Goal: Task Accomplishment & Management: Manage account settings

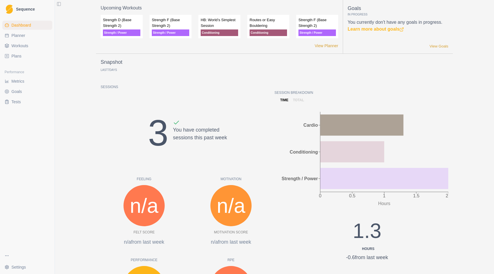
click at [21, 37] on span "Planner" at bounding box center [18, 36] width 14 height 6
select select "month"
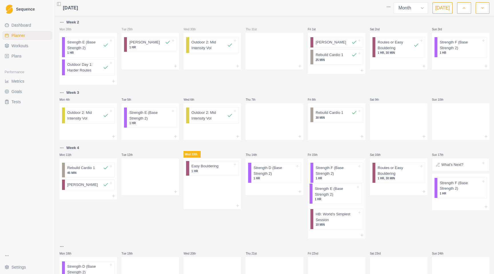
drag, startPoint x: 215, startPoint y: 175, endPoint x: 342, endPoint y: 195, distance: 128.5
click at [342, 195] on div "Week 2 Mon 28th Strength E (Base Strength 2) 1 HR Outdoor Day 1: Harder Routes …" at bounding box center [275, 184] width 430 height 330
click at [224, 177] on div "Remove from schedule" at bounding box center [239, 176] width 46 height 9
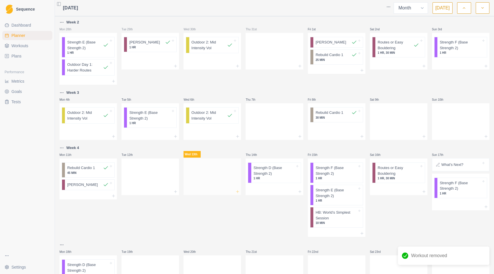
click at [237, 192] on line at bounding box center [238, 192] width 3 height 0
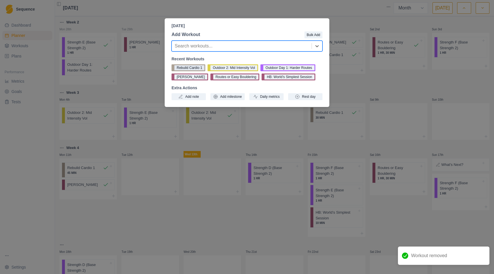
click at [191, 67] on button "Rebuild Cardio 1" at bounding box center [189, 67] width 34 height 7
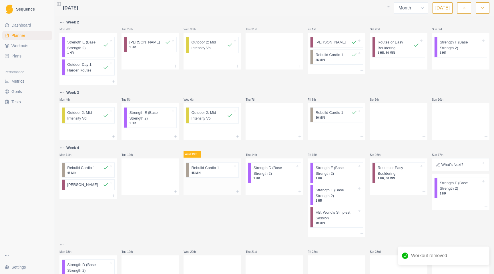
click at [218, 169] on p "Rebuild Cardio 1" at bounding box center [206, 168] width 28 height 6
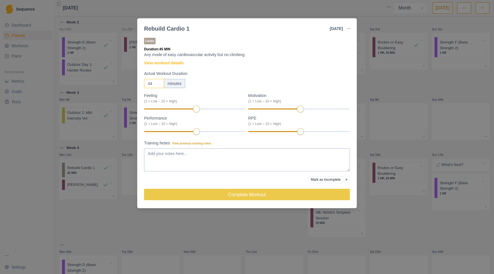
click at [159, 85] on input "44" at bounding box center [154, 83] width 20 height 9
click at [159, 85] on input "43" at bounding box center [154, 83] width 20 height 9
click at [159, 85] on input "42" at bounding box center [154, 83] width 20 height 9
click at [159, 85] on input "41" at bounding box center [154, 83] width 20 height 9
type input "40"
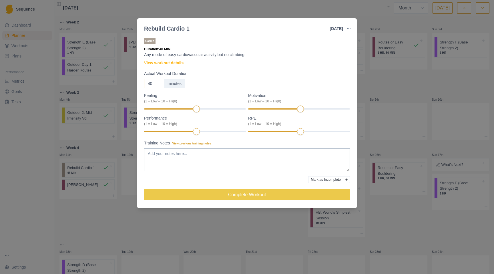
click at [159, 85] on input "40" at bounding box center [154, 83] width 20 height 9
click at [166, 155] on textarea "Training Notes View previous training notes" at bounding box center [247, 160] width 206 height 23
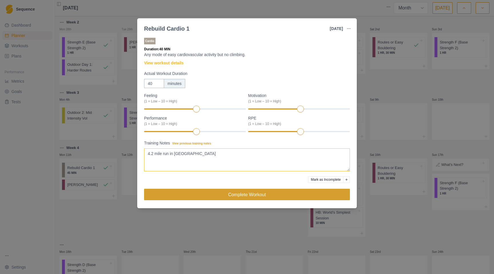
type textarea "4.2 mile run in [GEOGRAPHIC_DATA]"
click at [237, 195] on button "Complete Workout" at bounding box center [247, 194] width 206 height 11
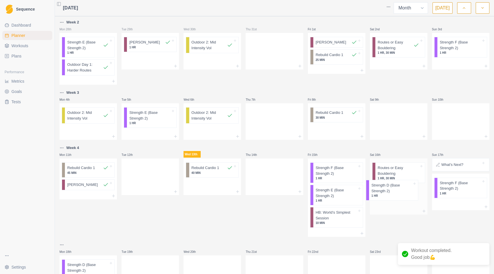
drag, startPoint x: 277, startPoint y: 172, endPoint x: 399, endPoint y: 189, distance: 123.7
click at [399, 189] on div "Week 2 Mon 28th Strength E (Base Strength 2) 1 HR Outdoor Day 1: Harder Routes …" at bounding box center [275, 183] width 430 height 329
click at [298, 190] on icon at bounding box center [300, 191] width 5 height 5
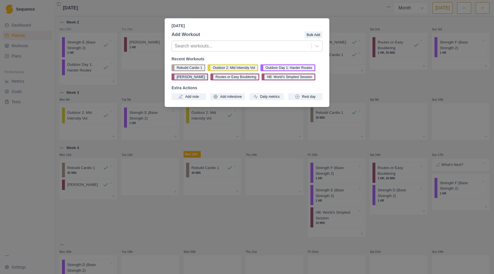
click at [192, 77] on button "[PERSON_NAME]" at bounding box center [190, 77] width 37 height 7
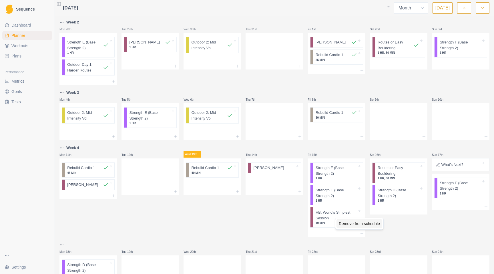
click at [351, 223] on div "Remove from schedule" at bounding box center [360, 223] width 46 height 9
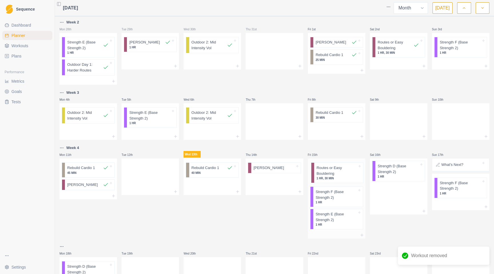
drag, startPoint x: 387, startPoint y: 173, endPoint x: 327, endPoint y: 172, distance: 59.8
click at [327, 172] on div "Week 2 Mon 28th Strength E (Base Strength 2) 1 HR Outdoor Day 1: Harder Routes …" at bounding box center [275, 184] width 430 height 330
drag, startPoint x: 337, startPoint y: 194, endPoint x: 405, endPoint y: 192, distance: 68.1
click at [405, 192] on div "Week 2 Mon 28th Strength E (Base Strength 2) 1 HR Outdoor Day 1: Harder Routes …" at bounding box center [275, 184] width 430 height 330
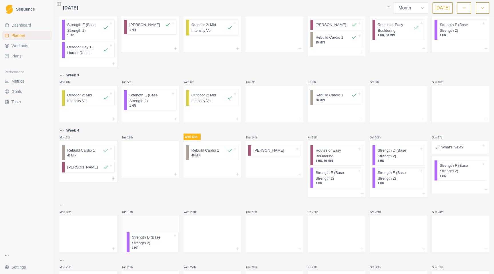
scroll to position [25, 0]
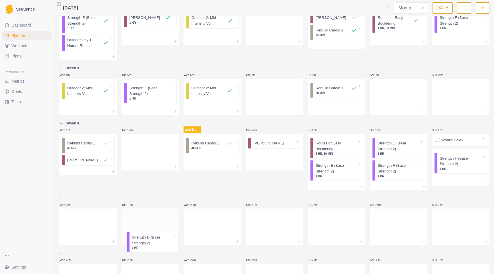
drag, startPoint x: 90, startPoint y: 245, endPoint x: 154, endPoint y: 236, distance: 65.2
click at [154, 237] on div "Week 2 Mon 28th Strength E (Base Strength 2) 1 HR Outdoor Day 1: Harder Routes …" at bounding box center [275, 147] width 430 height 306
click at [114, 241] on icon at bounding box center [113, 241] width 5 height 5
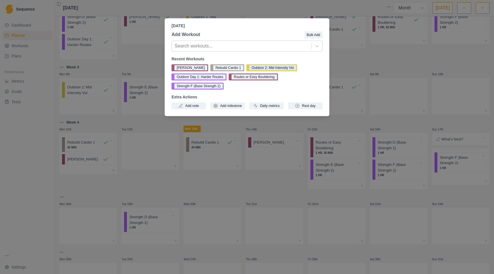
click at [280, 66] on button "Outdoor 2: Mid Intensity Vol" at bounding box center [272, 67] width 50 height 7
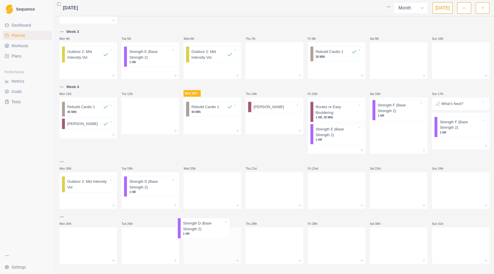
scroll to position [67, 0]
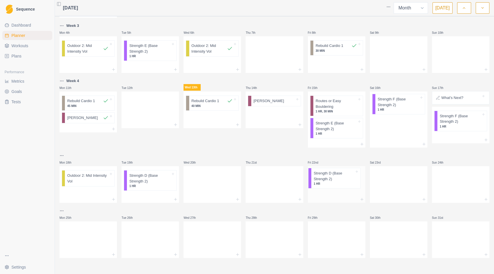
drag, startPoint x: 399, startPoint y: 146, endPoint x: 336, endPoint y: 177, distance: 70.4
click at [336, 177] on div "Week 2 Mon 28th Strength E (Base Strength 2) 1 HR Outdoor Day 1: Harder Routes …" at bounding box center [275, 105] width 430 height 306
drag, startPoint x: 327, startPoint y: 179, endPoint x: 454, endPoint y: 186, distance: 126.4
click at [454, 187] on div "Week 2 Mon 28th Strength E (Base Strength 2) 1 HR Outdoor Day 1: Harder Routes …" at bounding box center [275, 105] width 430 height 306
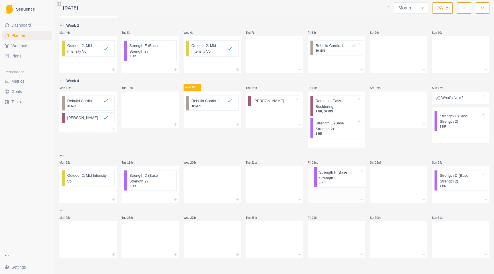
drag, startPoint x: 393, startPoint y: 104, endPoint x: 336, endPoint y: 176, distance: 92.4
click at [336, 176] on div "Week 2 Mon 28th Strength E (Base Strength 2) 1 HR Outdoor Day 1: Harder Routes …" at bounding box center [275, 105] width 430 height 306
drag, startPoint x: 460, startPoint y: 121, endPoint x: 99, endPoint y: 240, distance: 380.7
click at [99, 240] on div "Week 2 Mon 28th Strength E (Base Strength 2) 1 HR Outdoor Day 1: Harder Routes …" at bounding box center [275, 105] width 430 height 306
drag, startPoint x: 75, startPoint y: 234, endPoint x: 142, endPoint y: 236, distance: 67.0
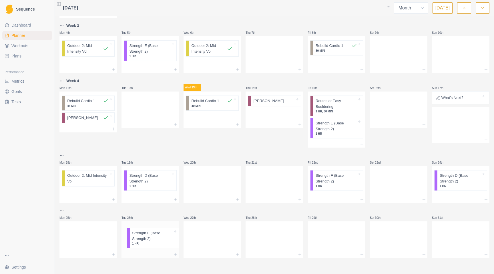
click at [142, 236] on div "Week 2 Mon 28th Strength E (Base Strength 2) 1 HR Outdoor Day 1: Harder Routes …" at bounding box center [275, 105] width 430 height 306
